Goal: Information Seeking & Learning: Understand process/instructions

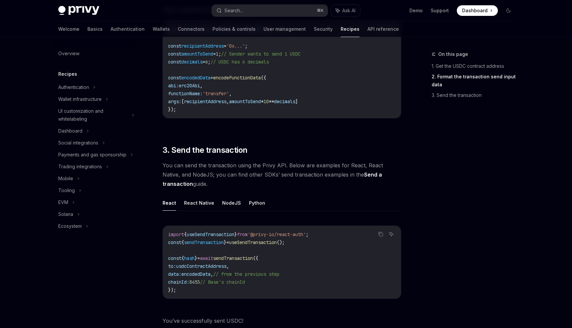
scroll to position [460, 0]
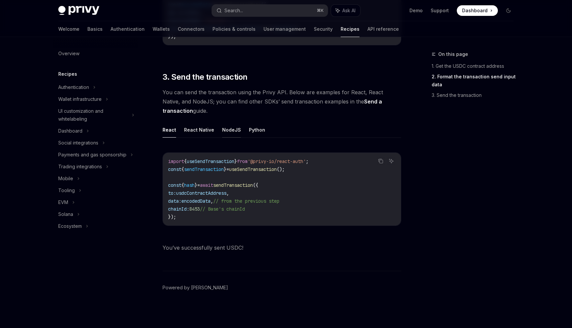
click at [231, 125] on button "NodeJS" at bounding box center [231, 130] width 19 height 16
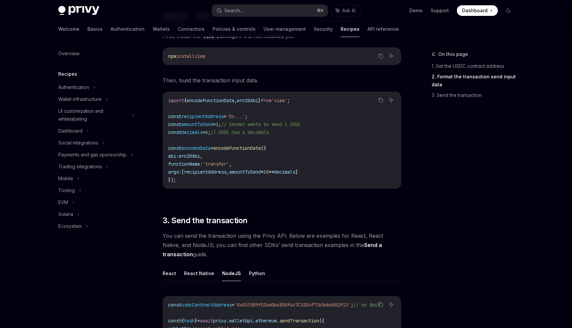
scroll to position [267, 0]
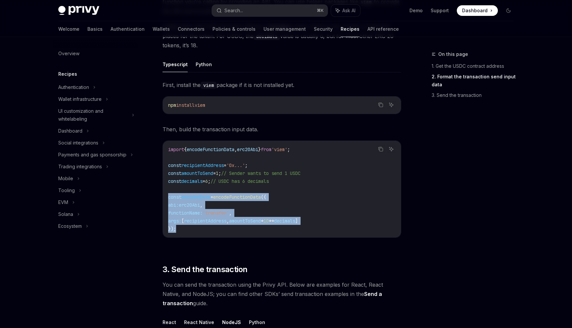
drag, startPoint x: 199, startPoint y: 230, endPoint x: 163, endPoint y: 196, distance: 49.4
click at [163, 196] on div "import { encodeFunctionData , erc20Abi } from 'viem' ; const recipientAddress =…" at bounding box center [282, 189] width 238 height 97
copy code "const encodedData = encodeFunctionData ({ abi: erc20Abi , functionName: 'transf…"
click at [207, 236] on div "import { encodeFunctionData , erc20Abi } from 'viem' ; const recipientAddress =…" at bounding box center [282, 189] width 238 height 97
drag, startPoint x: 197, startPoint y: 229, endPoint x: 224, endPoint y: 197, distance: 42.1
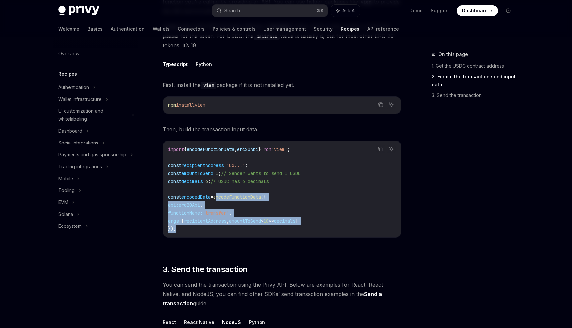
click at [224, 197] on code "import { encodeFunctionData , erc20Abi } from 'viem' ; const recipientAddress =…" at bounding box center [281, 189] width 227 height 87
copy code "encodeFunctionData ({ abi: erc20Abi , functionName: 'transfer' , args: [ recipi…"
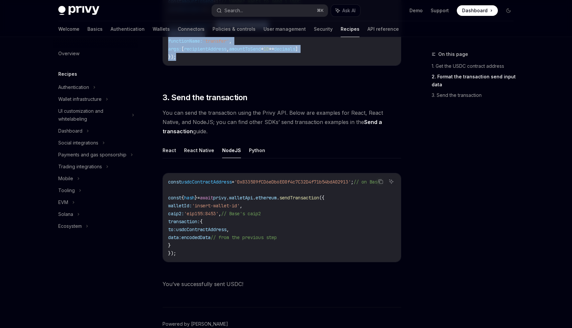
scroll to position [41, 0]
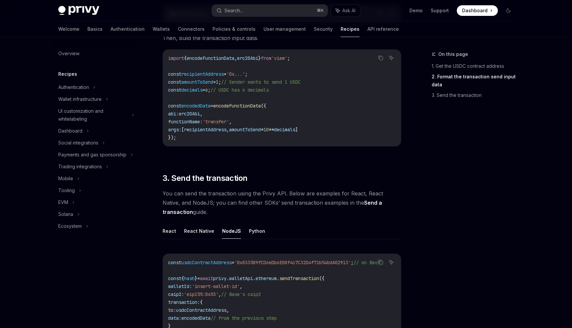
scroll to position [465, 0]
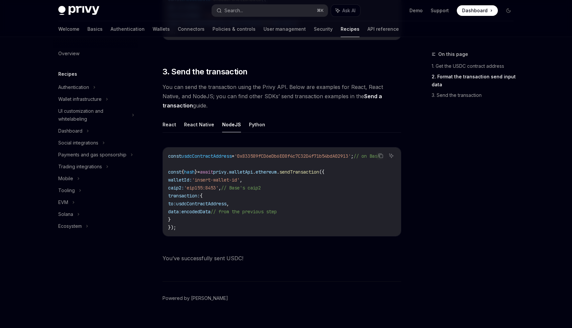
click at [280, 206] on code "const usdcContractAddress = '0x833589fCD6eDb6E08f4c7C32D4f71b54bdA02913' ; // o…" at bounding box center [282, 191] width 228 height 79
click at [193, 203] on span "usdcContractAddress" at bounding box center [201, 204] width 50 height 6
click at [478, 184] on div "On this page 1. Get the USDC contract address 2. Format the transaction send in…" at bounding box center [469, 189] width 101 height 278
click at [368, 31] on link "API reference" at bounding box center [383, 29] width 31 height 16
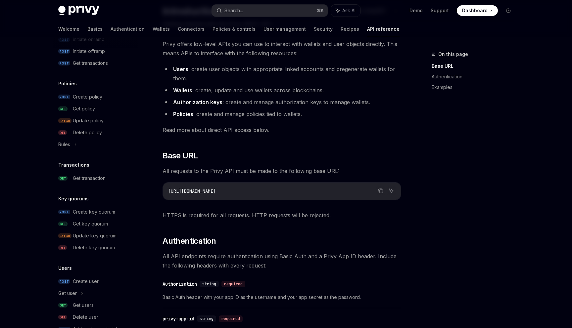
scroll to position [356, 0]
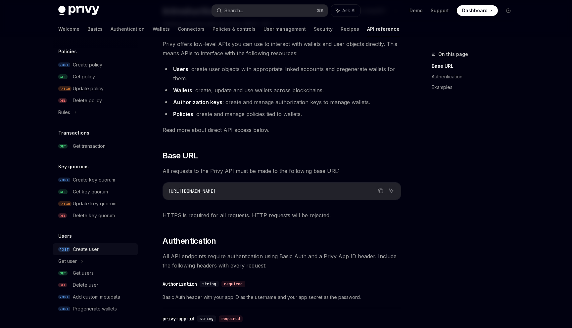
click at [102, 252] on div "Create user" at bounding box center [103, 250] width 61 height 8
type textarea "*"
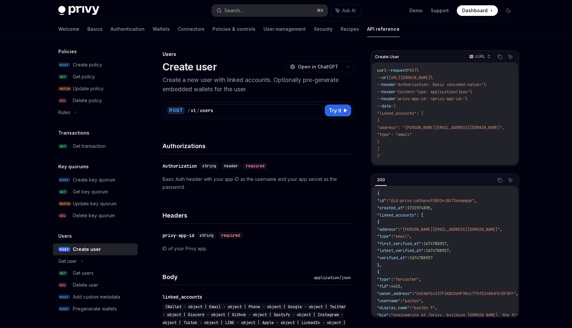
scroll to position [0, 0]
click at [402, 154] on code "curl --request POST \ --url [URL][DOMAIN_NAME] \ --header 'Authorization: Basic…" at bounding box center [448, 113] width 143 height 93
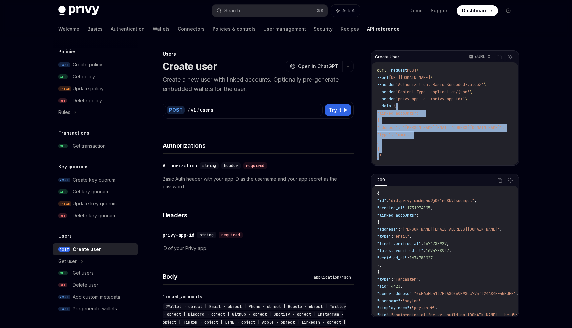
drag, startPoint x: 402, startPoint y: 107, endPoint x: 380, endPoint y: 158, distance: 55.3
click at [380, 158] on code "curl --request POST \ --url [URL][DOMAIN_NAME] \ --header 'Authorization: Basic…" at bounding box center [448, 113] width 143 height 93
copy code ""linked_accounts": [ { "address": "[PERSON_NAME][EMAIL_ADDRESS][DOMAIN_NAME]", …"
